Goal: Find specific page/section: Find specific page/section

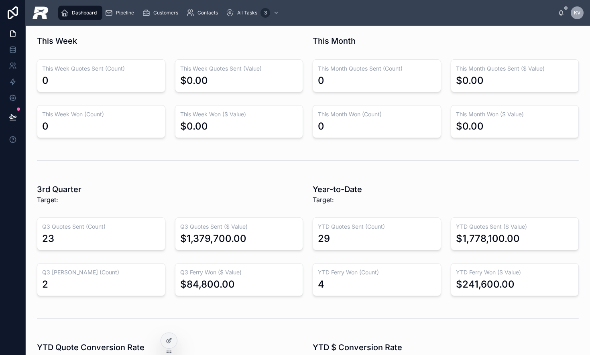
click at [122, 16] on div "Pipeline" at bounding box center [121, 12] width 33 height 13
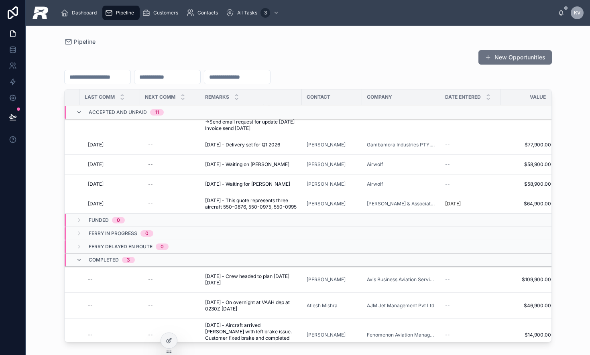
scroll to position [802, 178]
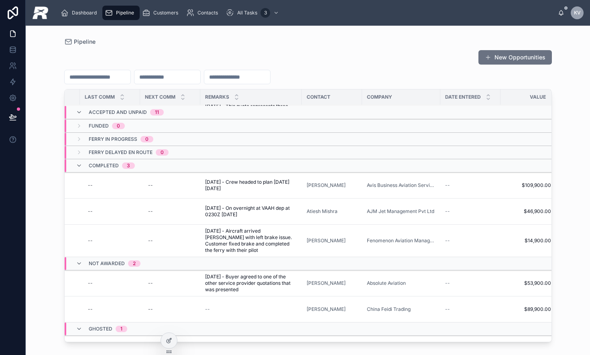
click at [78, 169] on div "Completed 3" at bounding box center [105, 165] width 59 height 13
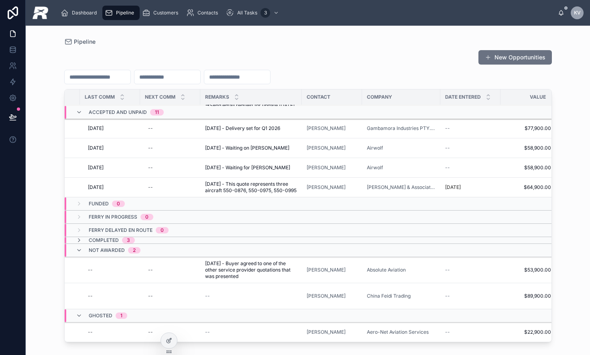
scroll to position [726, 178]
click at [76, 249] on icon at bounding box center [79, 251] width 6 height 6
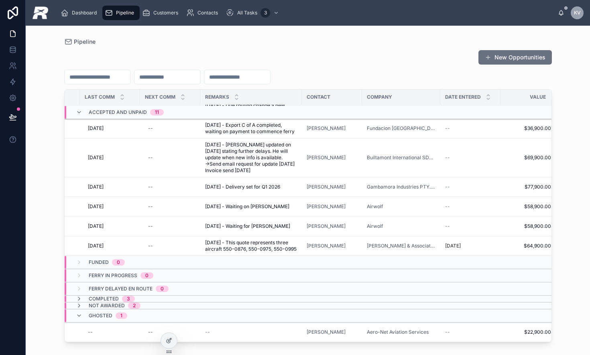
scroll to position [674, 178]
click at [76, 313] on icon at bounding box center [79, 316] width 6 height 6
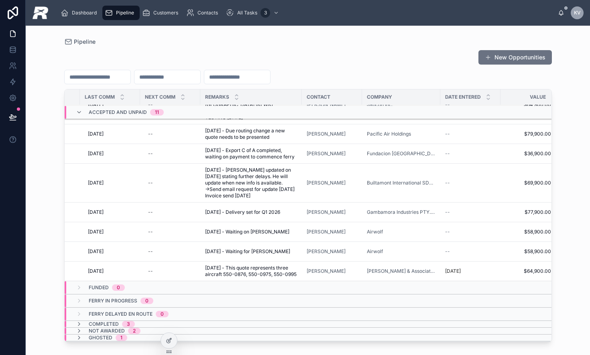
click at [77, 113] on icon at bounding box center [79, 112] width 6 height 6
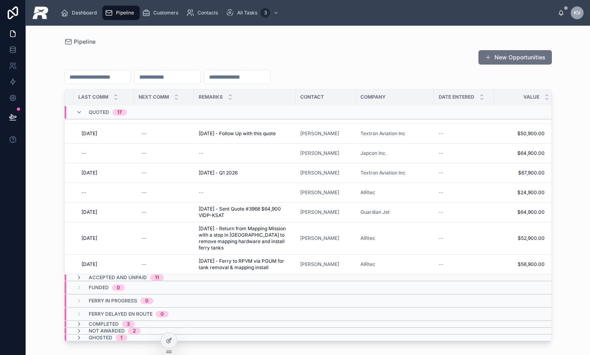
scroll to position [336, 174]
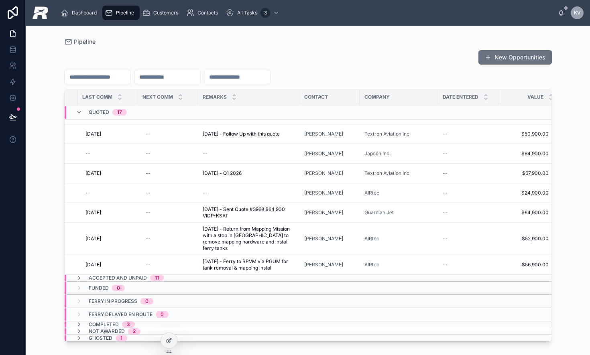
click at [77, 110] on icon at bounding box center [79, 112] width 6 height 6
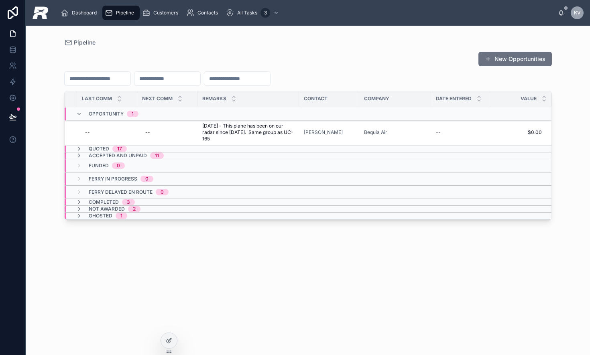
scroll to position [0, 174]
click at [79, 110] on div "Opportunity 1" at bounding box center [107, 114] width 63 height 13
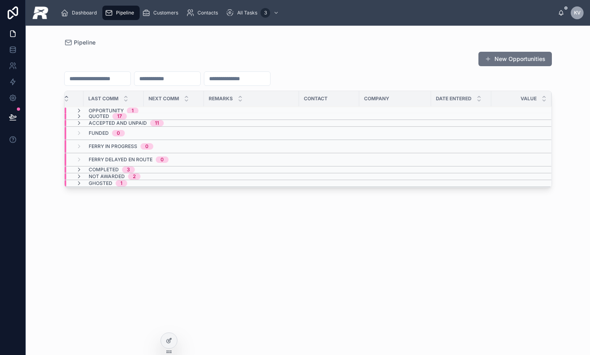
scroll to position [0, 168]
click at [78, 124] on icon at bounding box center [79, 123] width 6 height 6
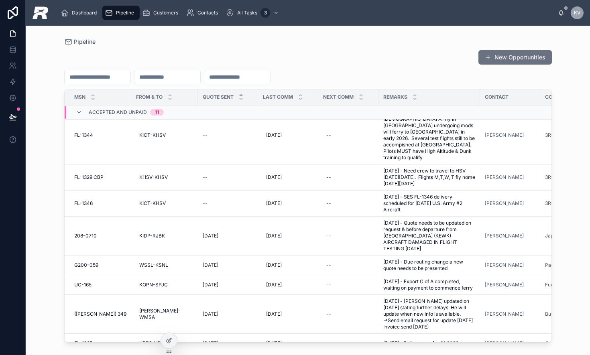
scroll to position [58, 0]
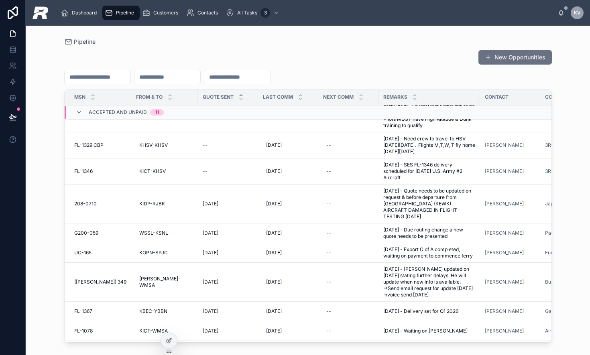
click at [90, 201] on span "208-0710" at bounding box center [85, 204] width 22 height 6
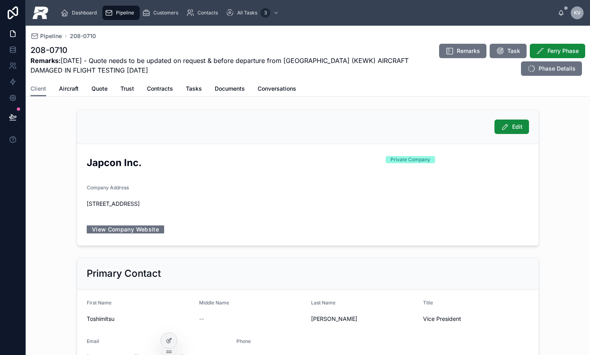
click at [67, 88] on span "Aircraft" at bounding box center [69, 89] width 20 height 8
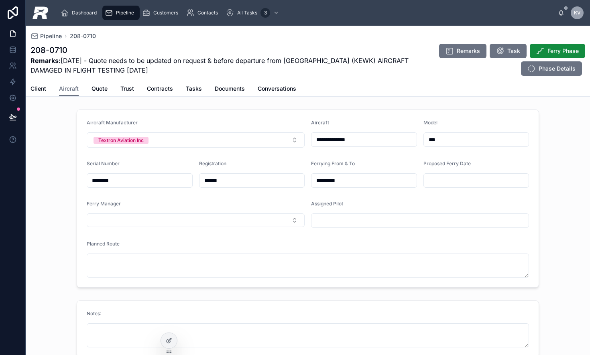
click at [100, 88] on span "Quote" at bounding box center [100, 89] width 16 height 8
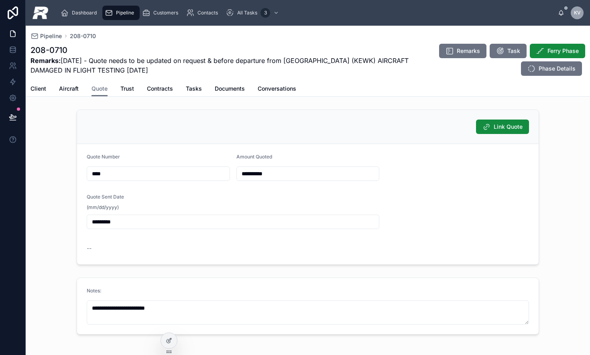
click at [132, 87] on span "Trust" at bounding box center [127, 89] width 14 height 8
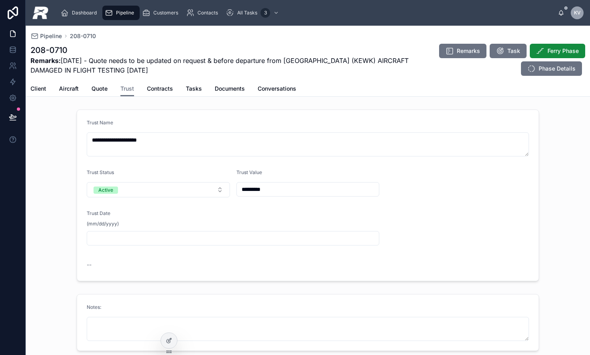
click at [268, 88] on span "Conversations" at bounding box center [277, 89] width 39 height 8
